Goal: Task Accomplishment & Management: Use online tool/utility

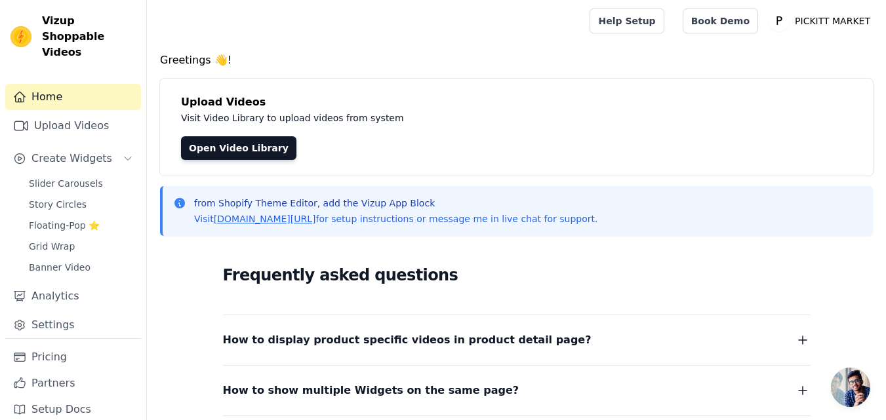
click at [85, 158] on div "Home Upload Videos Create Widgets Slider Carousels Story Circles Floating-Pop ⭐…" at bounding box center [73, 211] width 136 height 254
click at [83, 174] on link "Slider Carousels" at bounding box center [81, 183] width 120 height 18
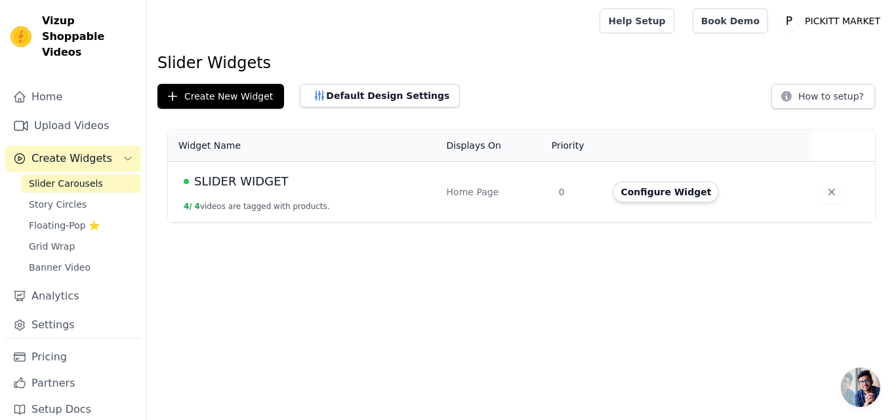
click at [328, 202] on td "SLIDER WIDGET 4 / 4 videos are tagged with products." at bounding box center [303, 192] width 271 height 61
click at [643, 194] on button "Configure Widget" at bounding box center [665, 192] width 106 height 21
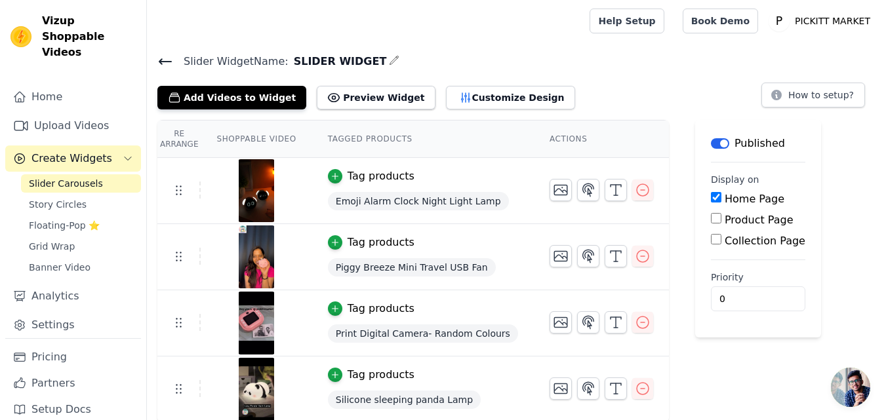
scroll to position [2, 0]
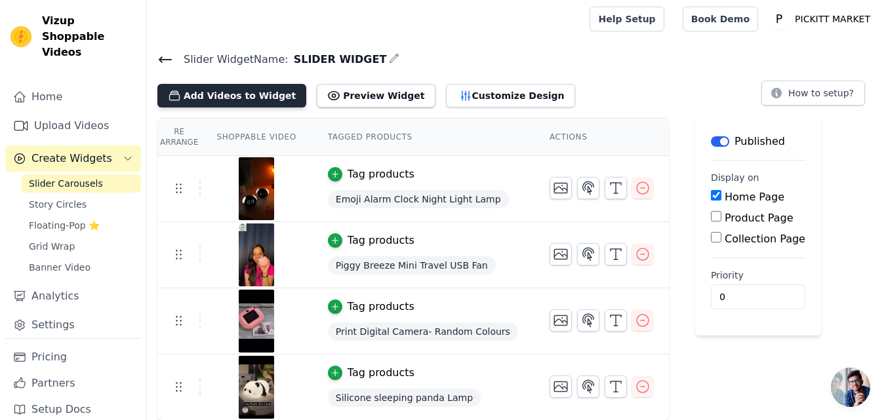
click at [247, 96] on button "Add Videos to Widget" at bounding box center [231, 96] width 149 height 24
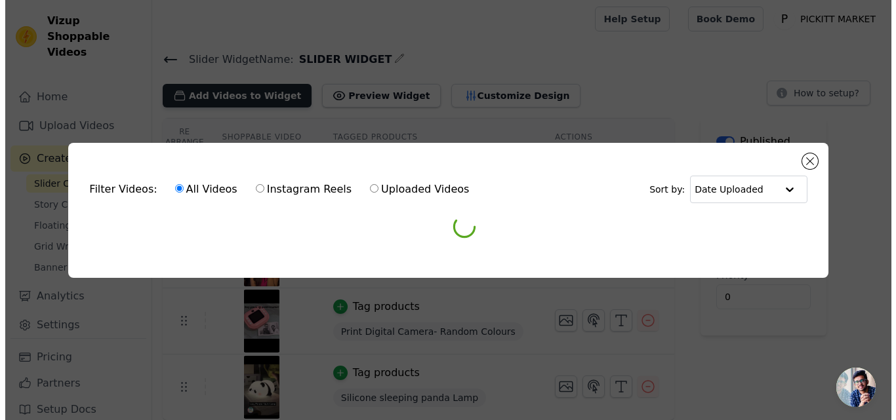
scroll to position [0, 0]
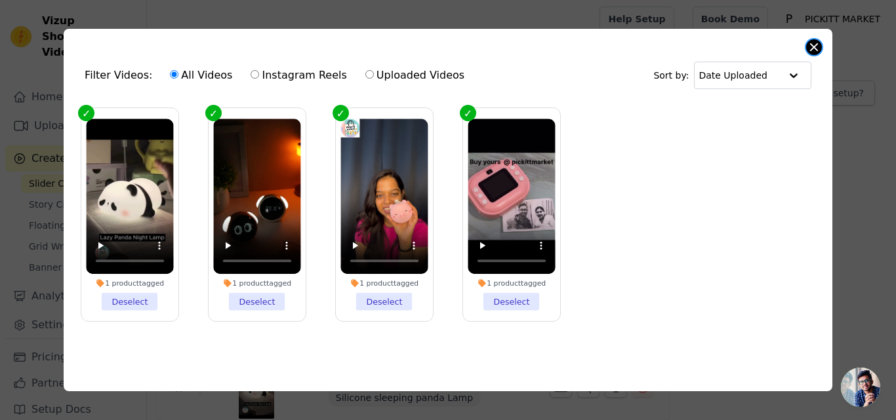
click at [818, 40] on button "Close modal" at bounding box center [814, 47] width 16 height 16
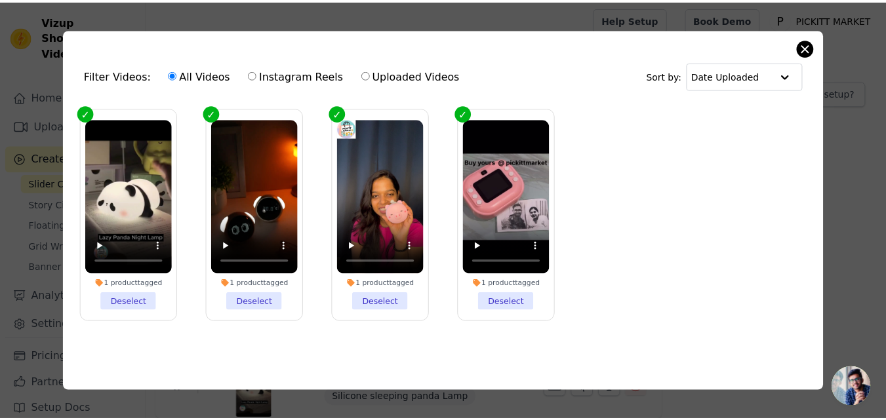
scroll to position [2, 0]
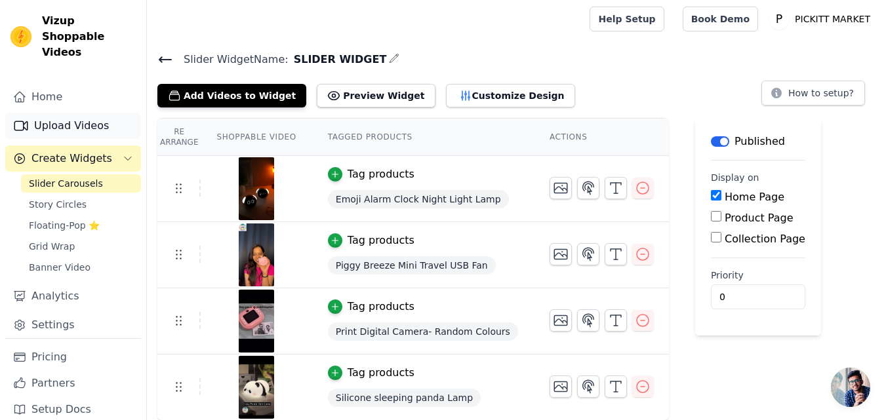
click at [49, 115] on link "Upload Videos" at bounding box center [73, 126] width 136 height 26
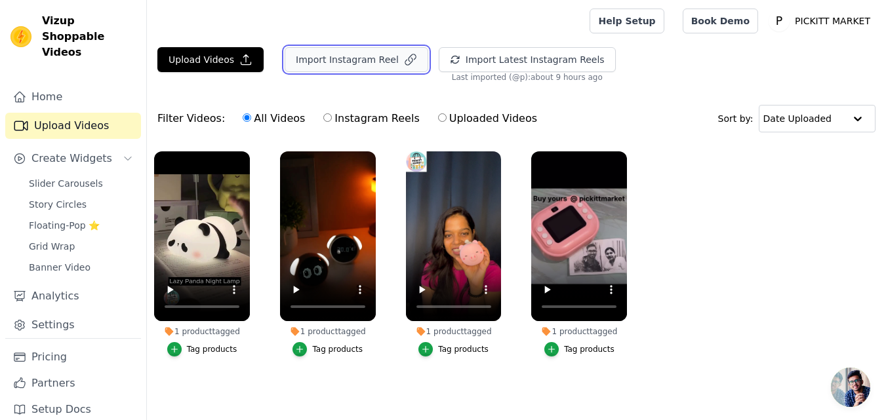
click at [345, 63] on button "Import Instagram Reel" at bounding box center [357, 59] width 144 height 25
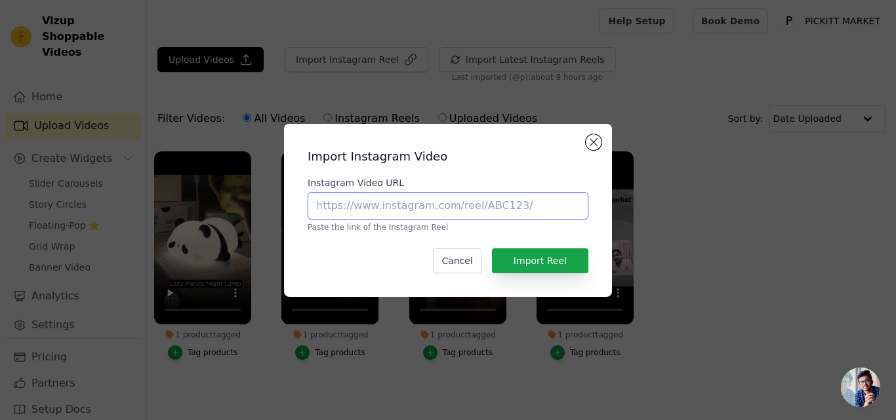
click at [415, 216] on input "Instagram Video URL" at bounding box center [447, 206] width 281 height 28
paste input "https://www.instagram.com/p/DN8v87QEsyn/?hl=en"
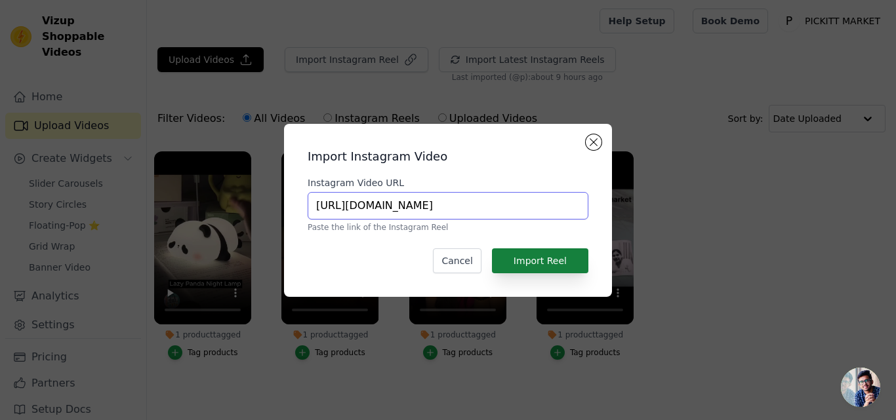
type input "https://www.instagram.com/p/DN8v87QEsyn/?hl=en"
click at [532, 250] on button "Import Reel" at bounding box center [540, 260] width 96 height 25
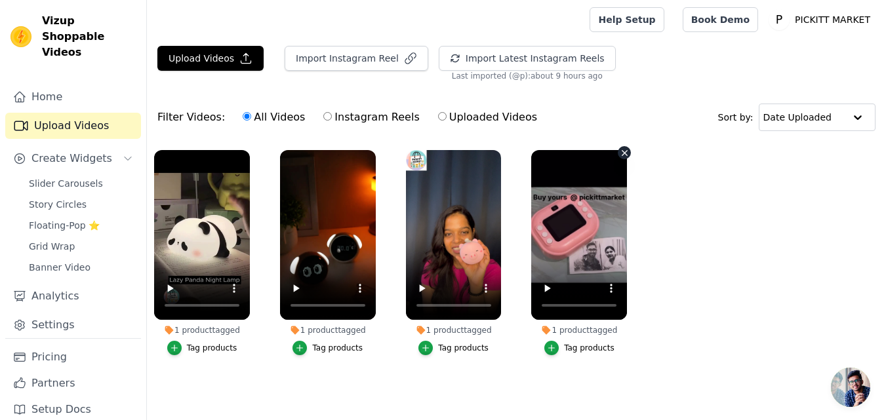
scroll to position [8, 0]
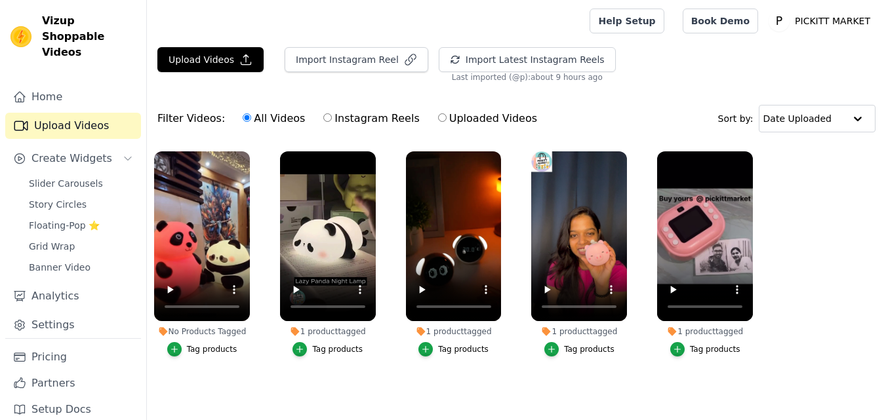
click at [203, 349] on div "Tag products" at bounding box center [212, 349] width 50 height 10
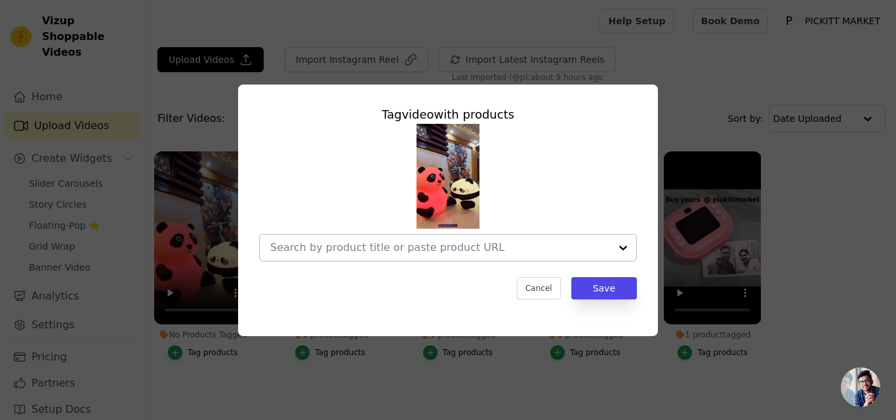
click at [432, 239] on div at bounding box center [440, 248] width 340 height 26
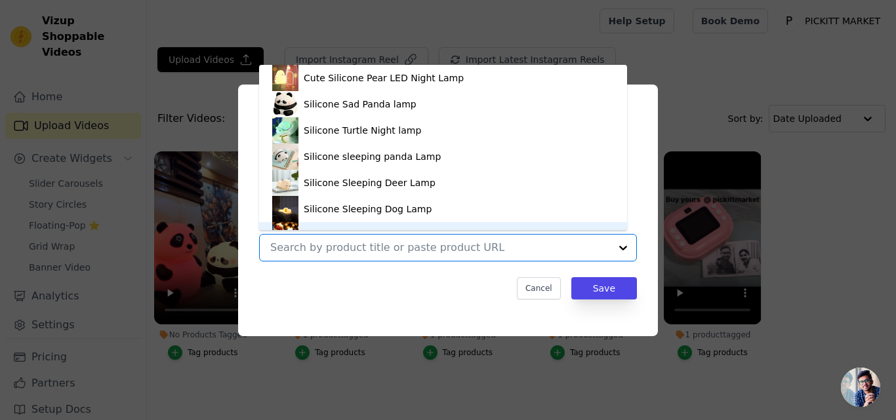
scroll to position [18, 0]
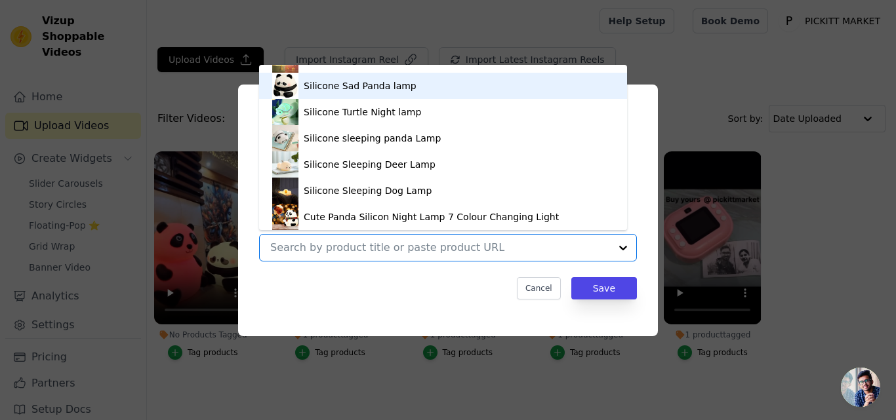
click at [389, 87] on div "Silicone Sad Panda lamp" at bounding box center [360, 85] width 113 height 13
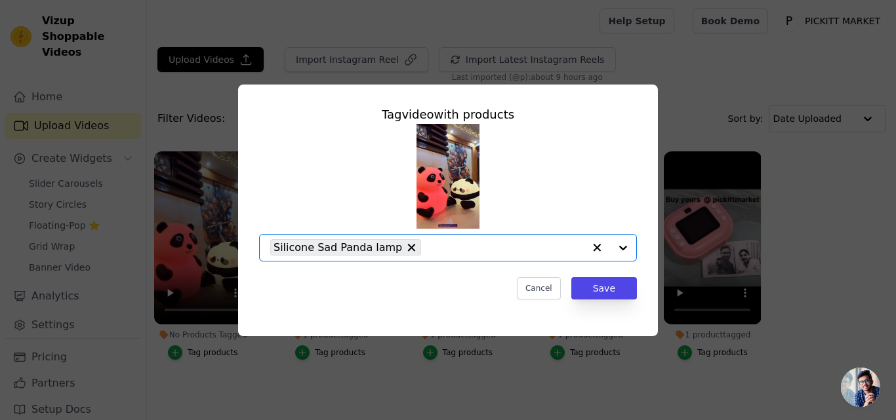
click at [531, 250] on input "No Products Tagged Tag video with products Option Silicone Sad Panda lamp, sele…" at bounding box center [505, 247] width 156 height 12
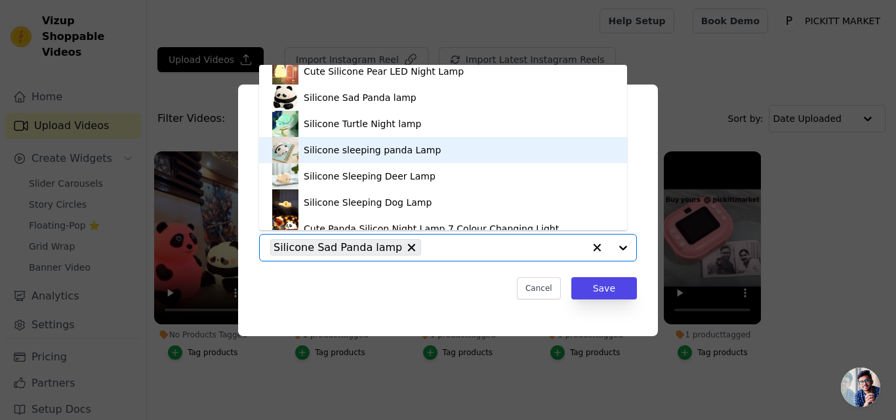
scroll to position [0, 0]
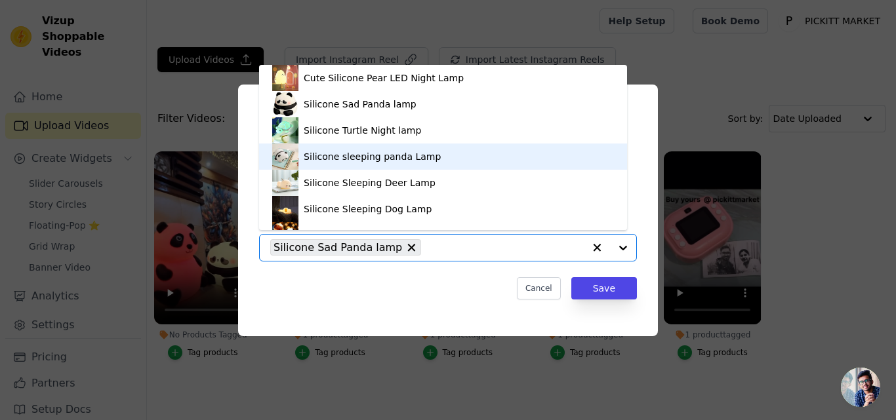
click at [359, 161] on div "Silicone sleeping panda Lamp" at bounding box center [372, 156] width 137 height 13
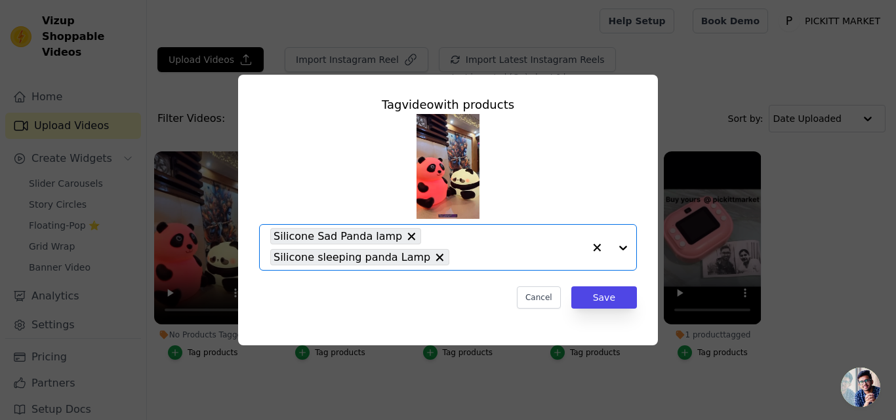
click at [487, 256] on input "No Products Tagged Tag video with products Option Silicone Sad Panda lamp, Sili…" at bounding box center [520, 257] width 128 height 12
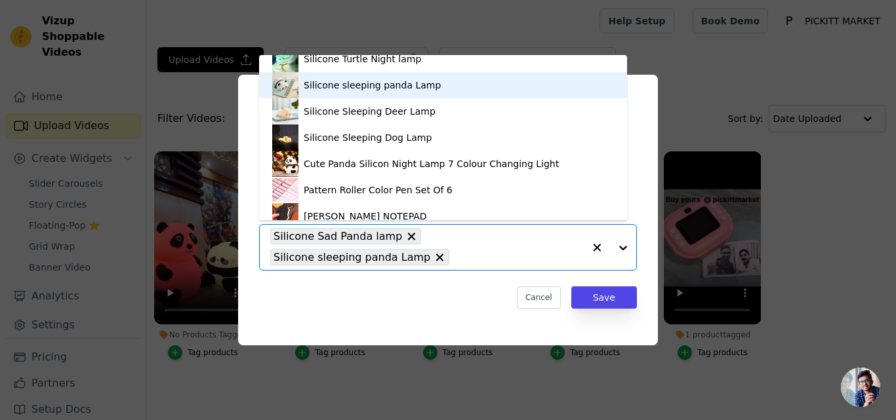
scroll to position [84, 0]
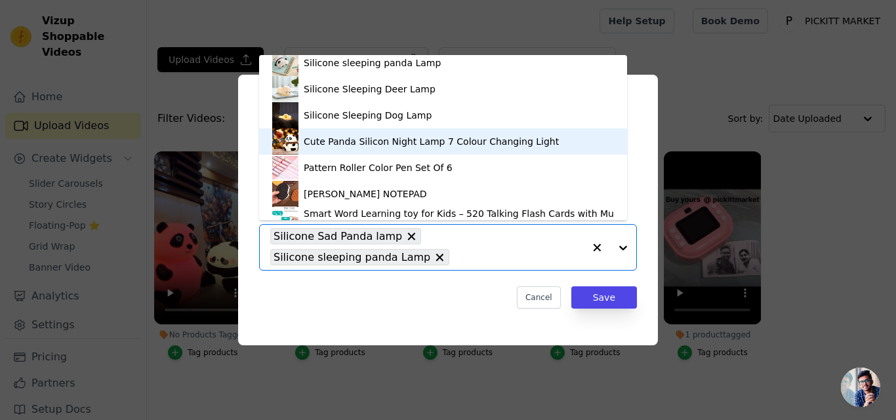
click at [393, 138] on div "Cute Panda Silicon Night Lamp 7 Colour Changing Light" at bounding box center [431, 141] width 255 height 13
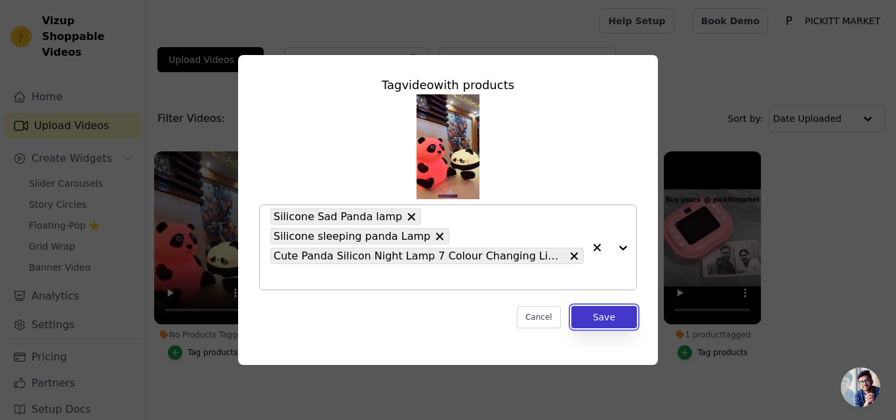
click at [610, 306] on button "Save" at bounding box center [604, 317] width 66 height 22
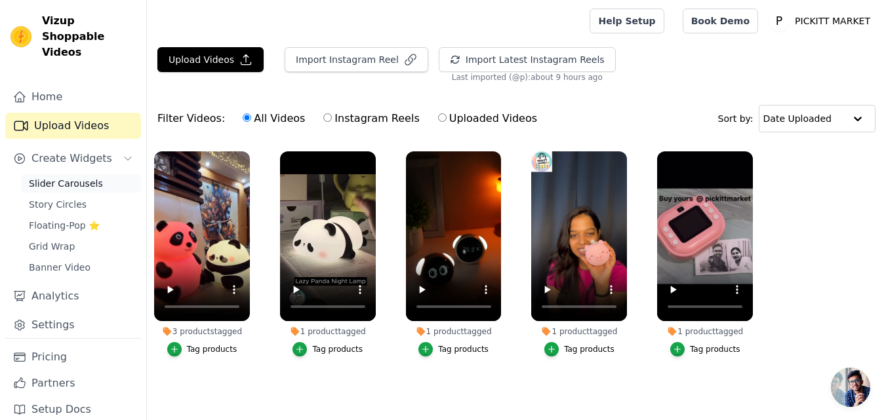
click at [58, 177] on span "Slider Carousels" at bounding box center [66, 183] width 74 height 13
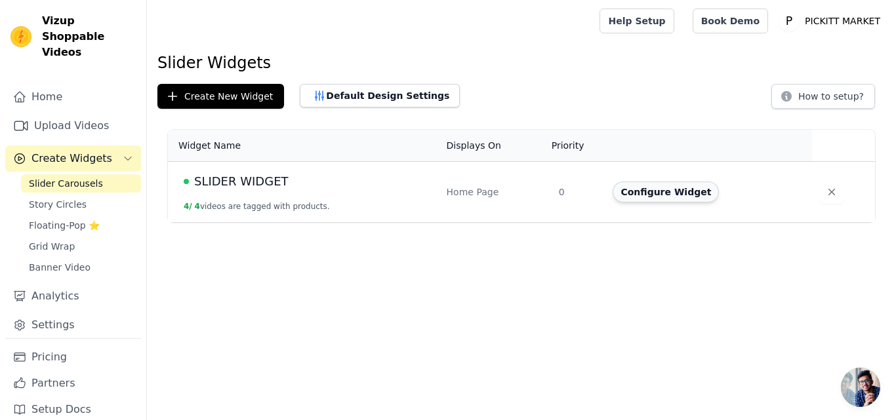
click at [647, 189] on button "Configure Widget" at bounding box center [665, 192] width 106 height 21
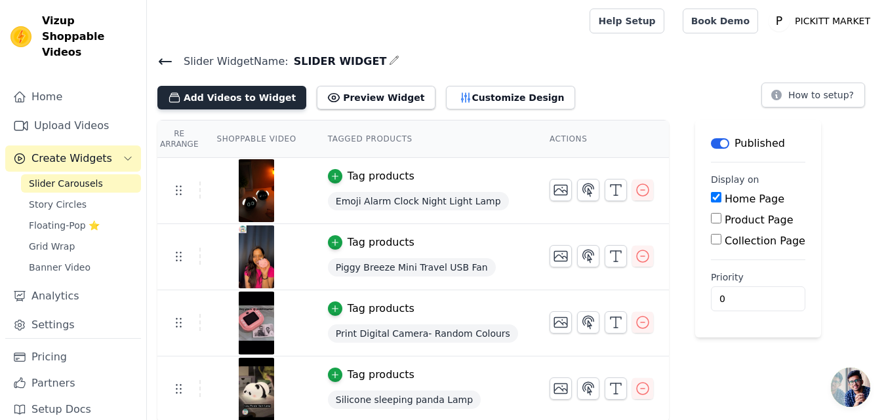
click at [245, 101] on button "Add Videos to Widget" at bounding box center [231, 98] width 149 height 24
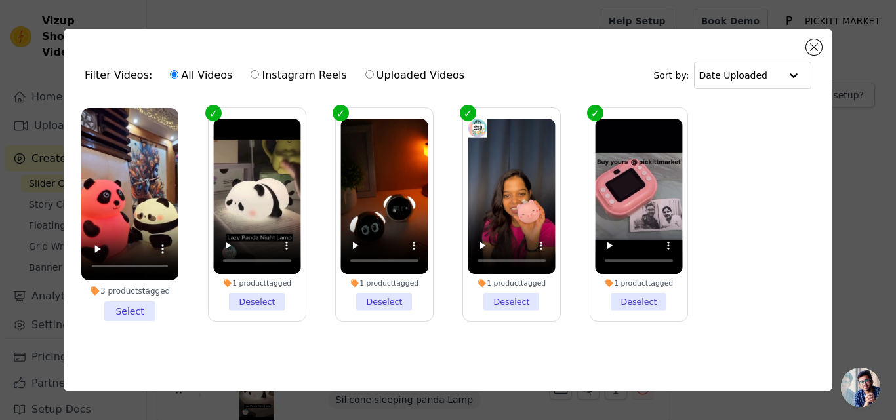
click at [128, 306] on li "3 products tagged Select" at bounding box center [129, 214] width 97 height 213
click at [0, 0] on input "3 products tagged Select" at bounding box center [0, 0] width 0 height 0
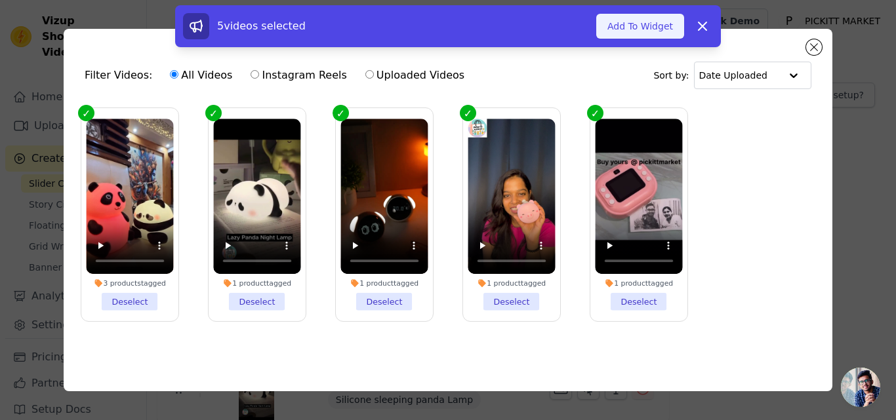
click at [648, 35] on button "Add To Widget" at bounding box center [640, 26] width 88 height 25
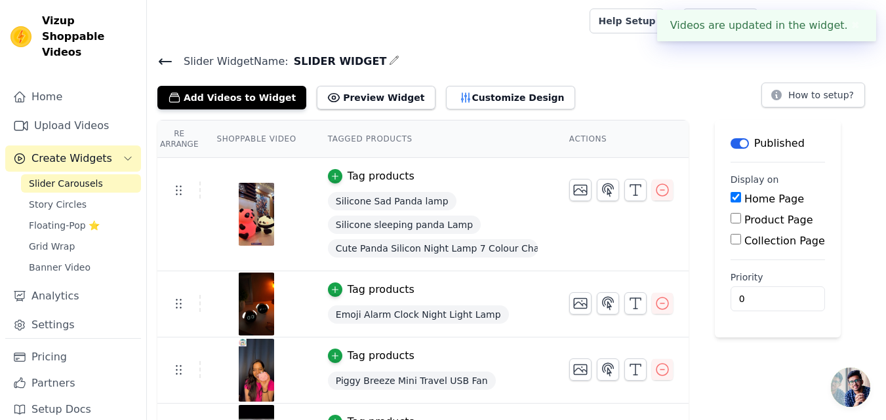
click at [161, 64] on icon at bounding box center [165, 62] width 16 height 16
